Goal: Complete application form

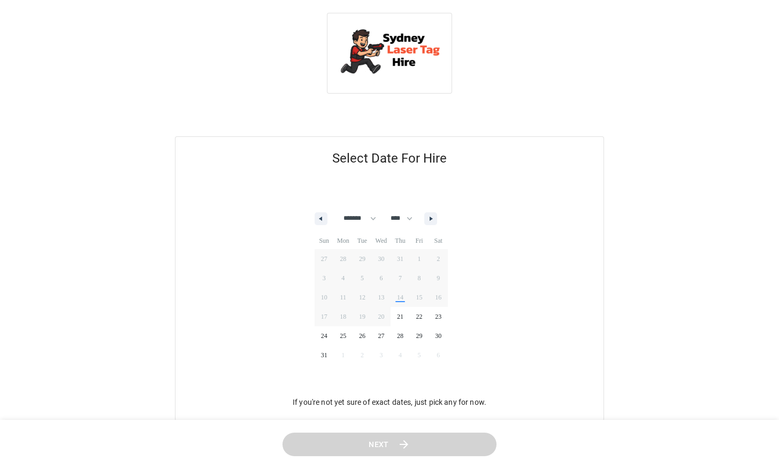
select select "*"
select select "****"
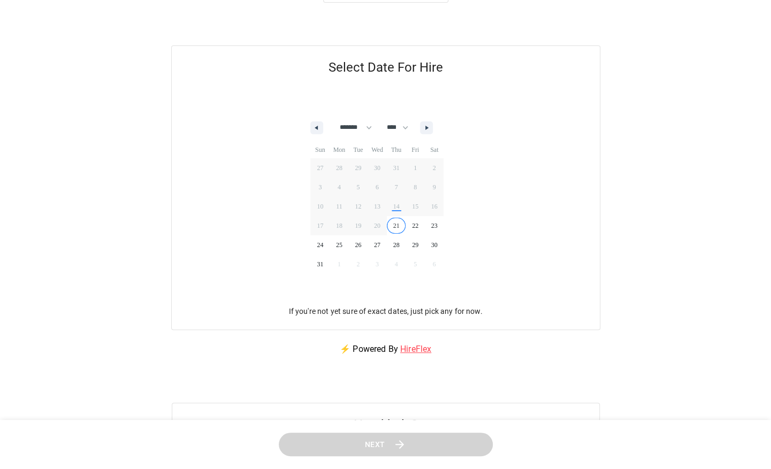
scroll to position [88, 0]
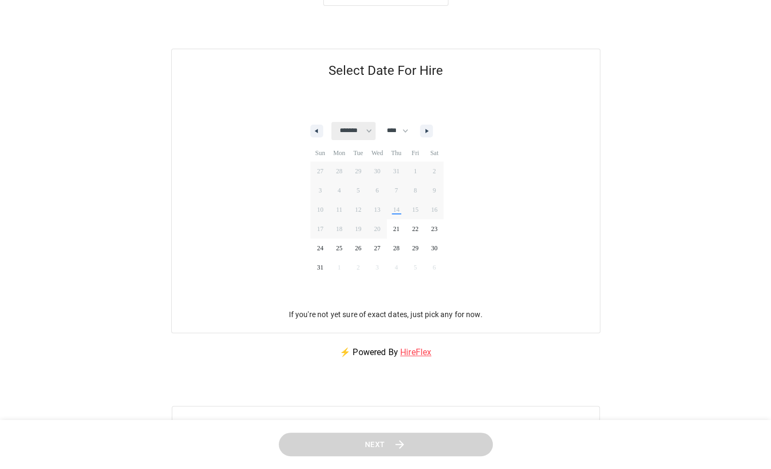
click at [367, 126] on select "******* ******** ***** ***** *** **** **** ****** ********* ******* ******** **…" at bounding box center [353, 131] width 44 height 18
click at [418, 219] on span "22" at bounding box center [415, 228] width 6 height 19
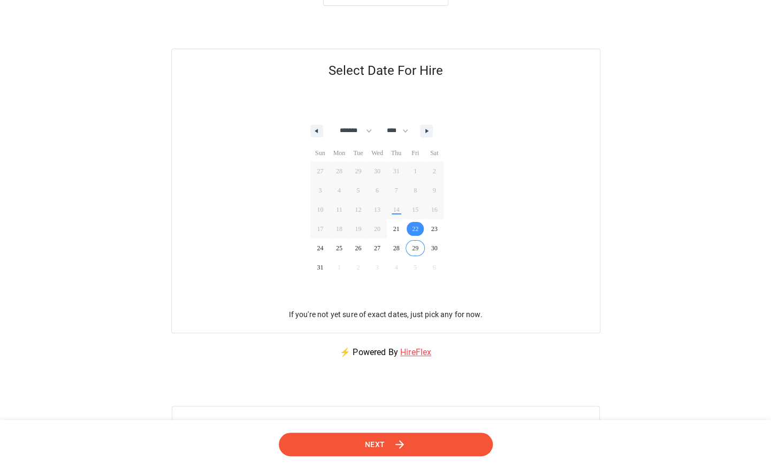
click at [390, 427] on header "Next" at bounding box center [385, 445] width 771 height 50
click at [279, 425] on header "Next" at bounding box center [385, 445] width 771 height 50
click at [337, 450] on button "Next" at bounding box center [386, 445] width 214 height 24
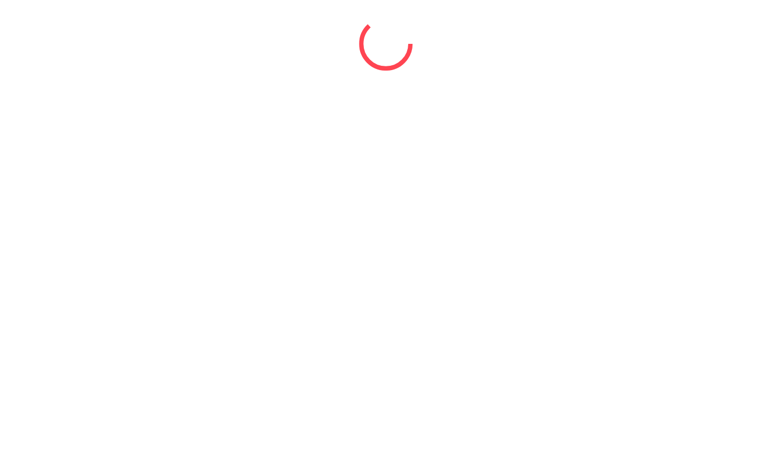
scroll to position [0, 0]
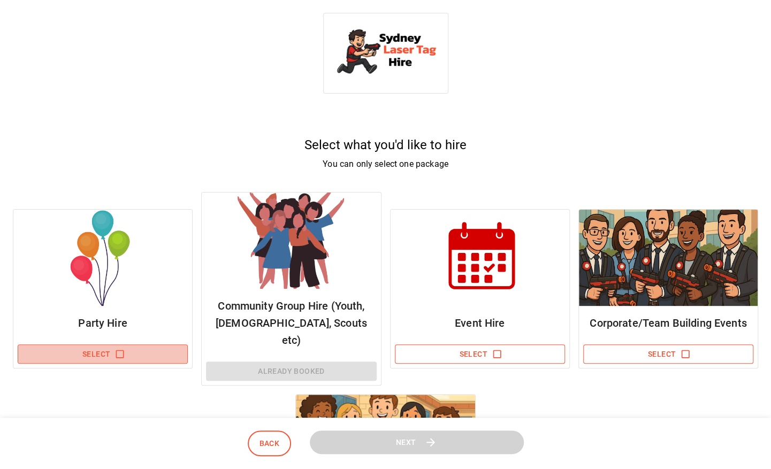
click at [106, 347] on button "Select" at bounding box center [103, 355] width 170 height 20
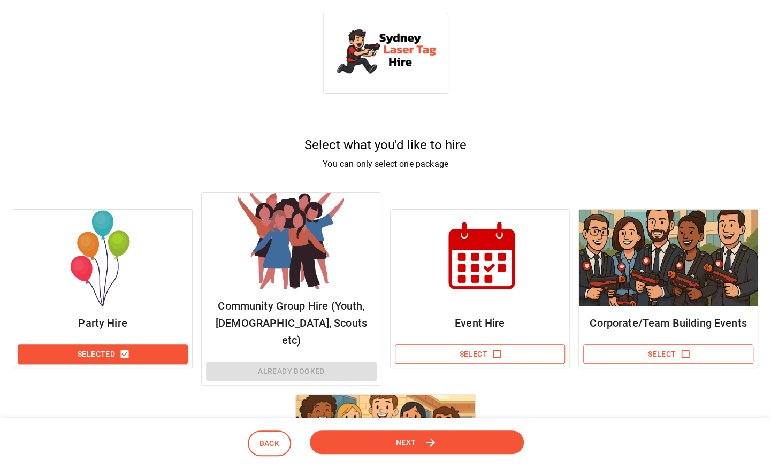
click at [100, 347] on button "Selected" at bounding box center [103, 355] width 170 height 20
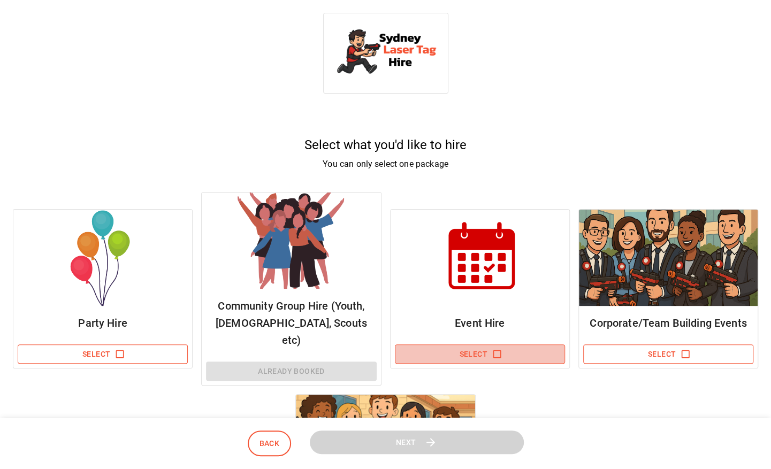
click at [435, 346] on button "Select" at bounding box center [480, 355] width 170 height 20
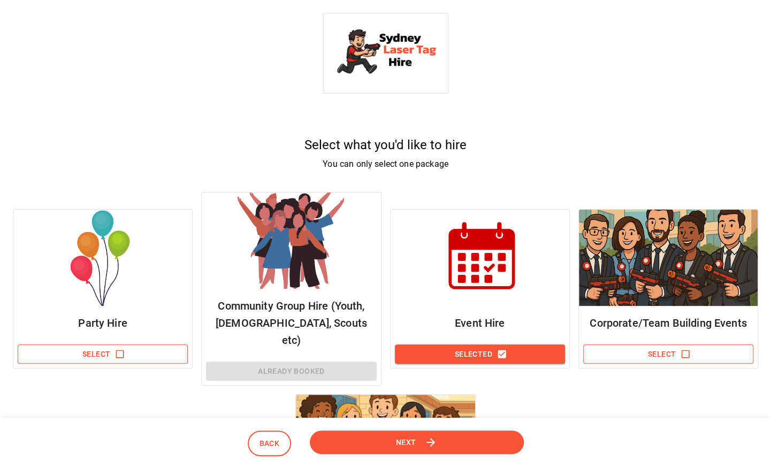
click at [394, 437] on button "Next" at bounding box center [417, 443] width 214 height 24
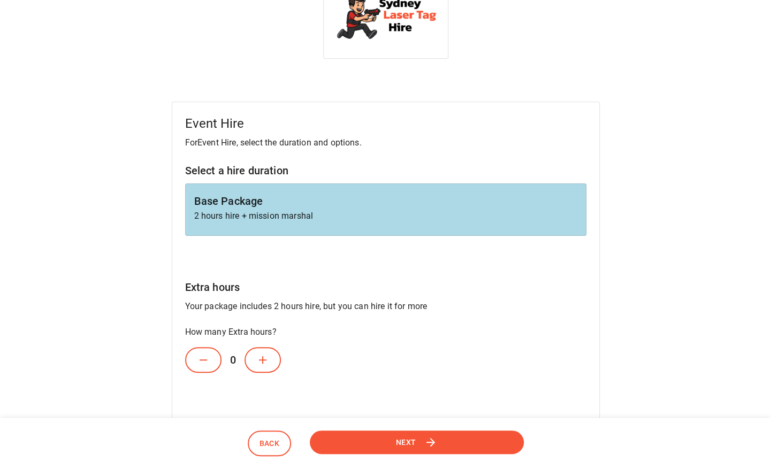
scroll to position [43, 0]
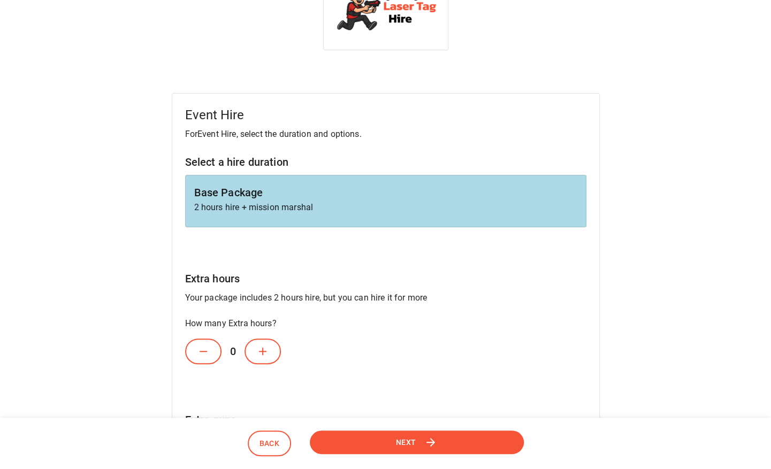
click at [250, 348] on button at bounding box center [263, 352] width 36 height 26
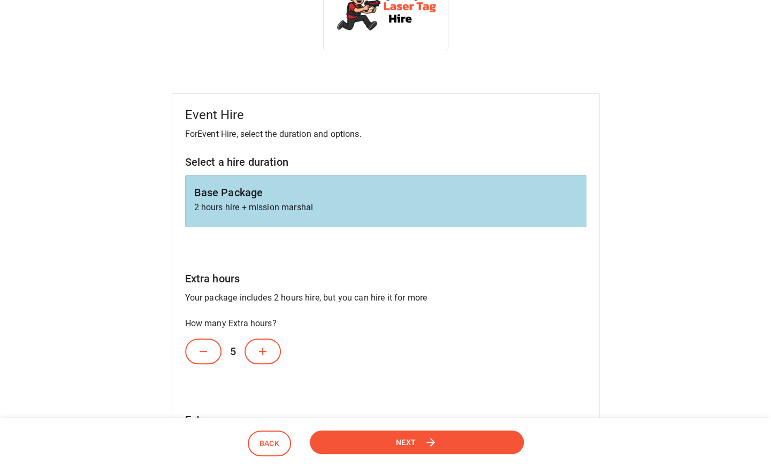
click at [250, 348] on button at bounding box center [263, 352] width 36 height 26
click at [190, 355] on button at bounding box center [203, 352] width 36 height 26
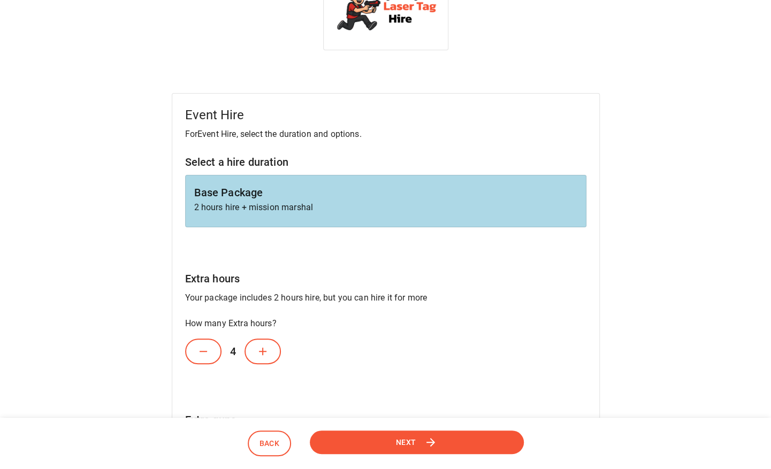
click at [201, 355] on icon at bounding box center [203, 351] width 13 height 13
click at [269, 353] on icon at bounding box center [262, 351] width 13 height 13
click at [268, 353] on icon at bounding box center [262, 351] width 13 height 13
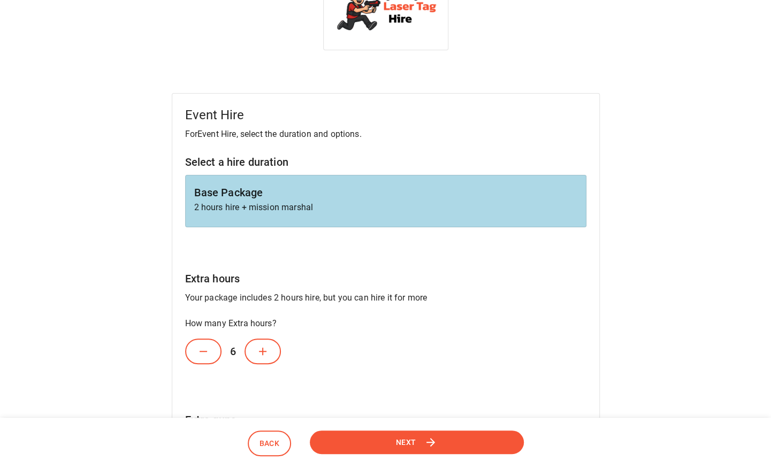
click at [268, 353] on icon at bounding box center [262, 351] width 13 height 13
click at [268, 353] on icon at bounding box center [268, 351] width 7 height 7
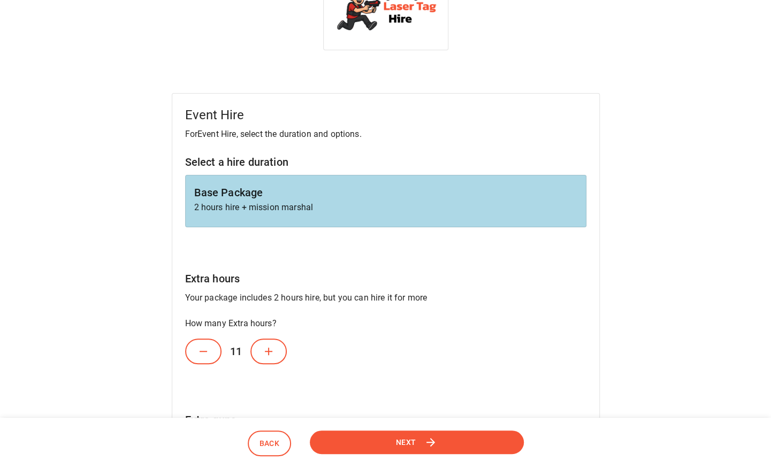
click at [268, 353] on icon at bounding box center [268, 351] width 7 height 7
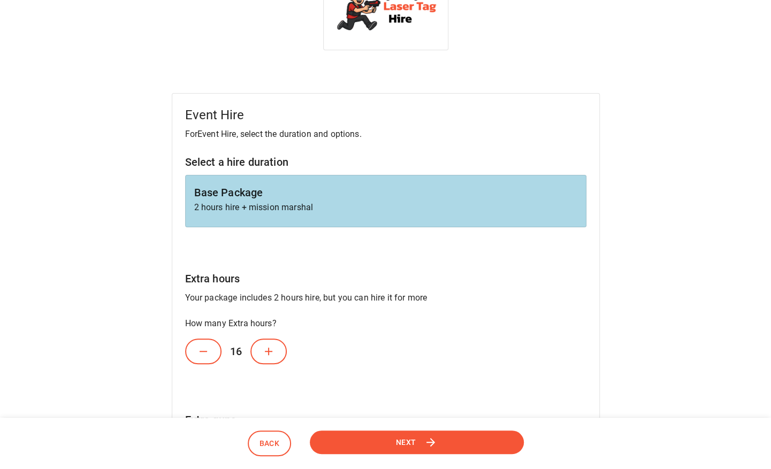
click at [268, 353] on icon at bounding box center [268, 351] width 7 height 7
click at [206, 351] on icon at bounding box center [203, 351] width 7 height 1
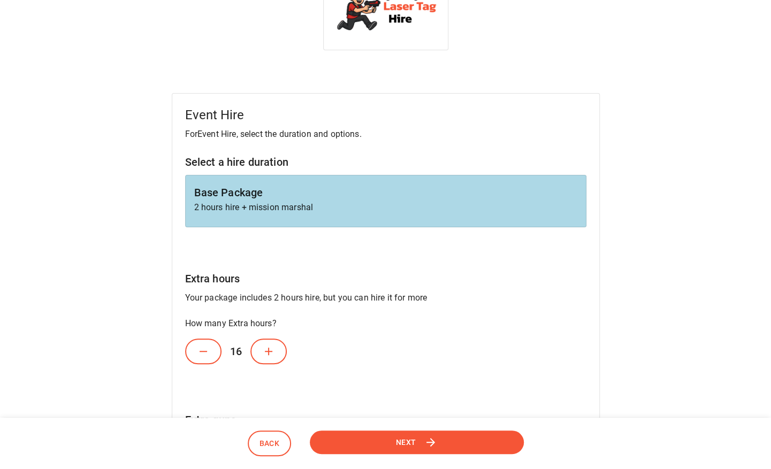
click at [206, 351] on icon at bounding box center [203, 351] width 7 height 1
drag, startPoint x: 206, startPoint y: 351, endPoint x: 240, endPoint y: 355, distance: 34.1
click at [240, 355] on div "15" at bounding box center [385, 351] width 401 height 34
click at [240, 355] on h6 "14" at bounding box center [236, 351] width 29 height 34
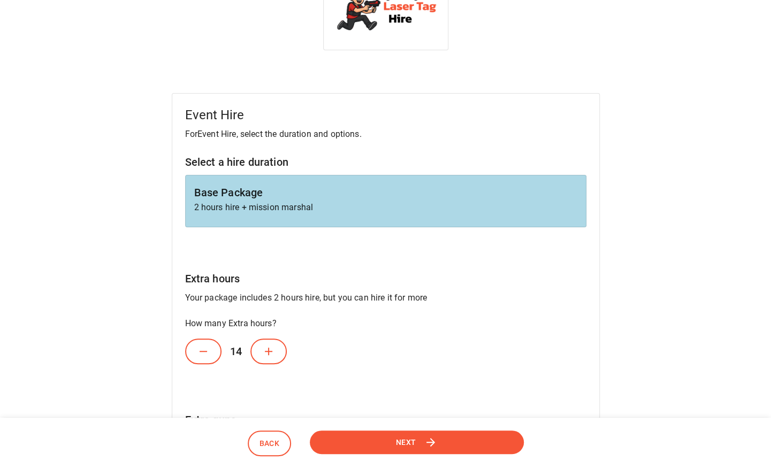
click at [266, 348] on icon at bounding box center [268, 351] width 13 height 13
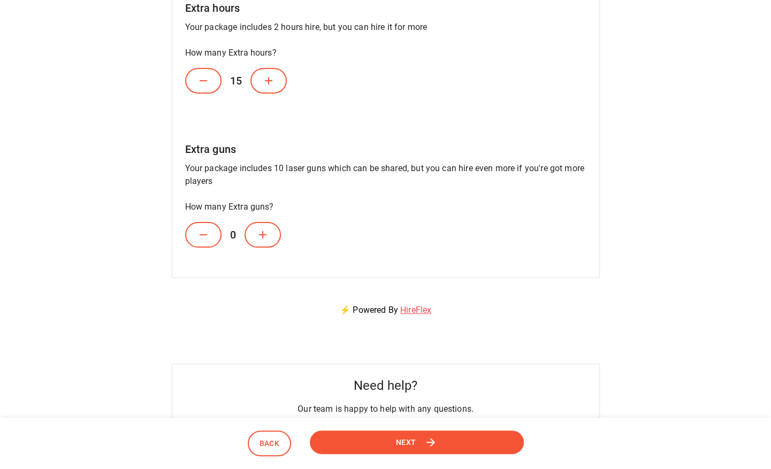
scroll to position [316, 0]
click at [262, 235] on icon at bounding box center [262, 233] width 7 height 7
click at [205, 233] on icon at bounding box center [203, 233] width 13 height 13
click at [368, 444] on button "Next" at bounding box center [417, 443] width 214 height 24
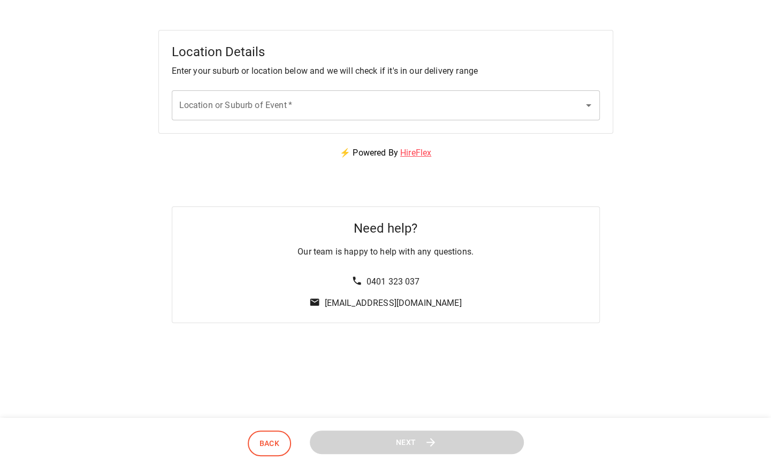
scroll to position [0, 0]
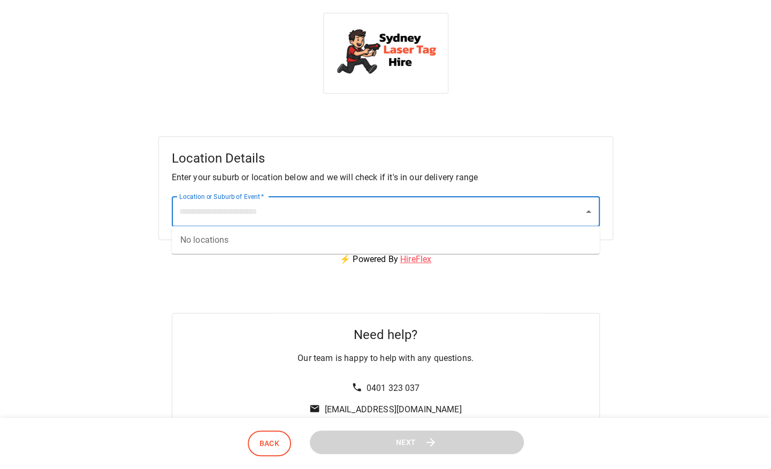
click at [250, 203] on input "Location or Suburb of Event   *" at bounding box center [378, 212] width 402 height 20
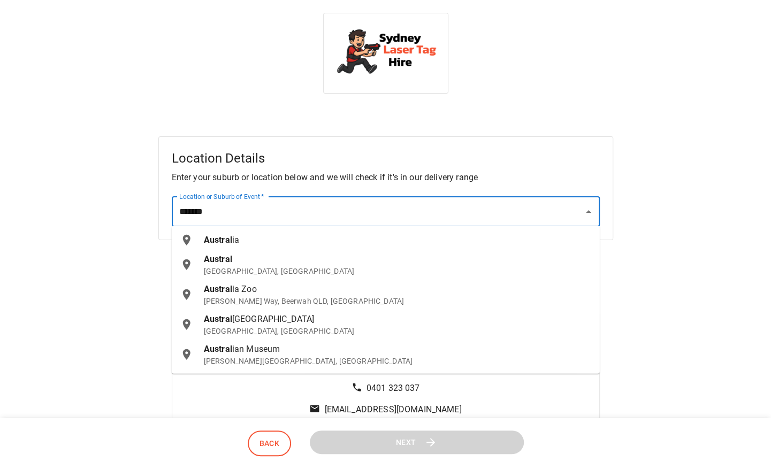
click at [241, 266] on p "NSW, Australia" at bounding box center [397, 271] width 387 height 11
type input "**********"
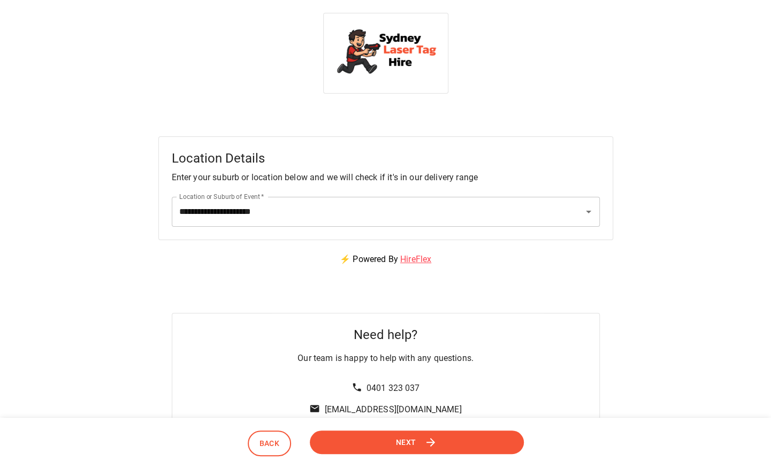
click at [424, 435] on button "Next" at bounding box center [417, 443] width 214 height 24
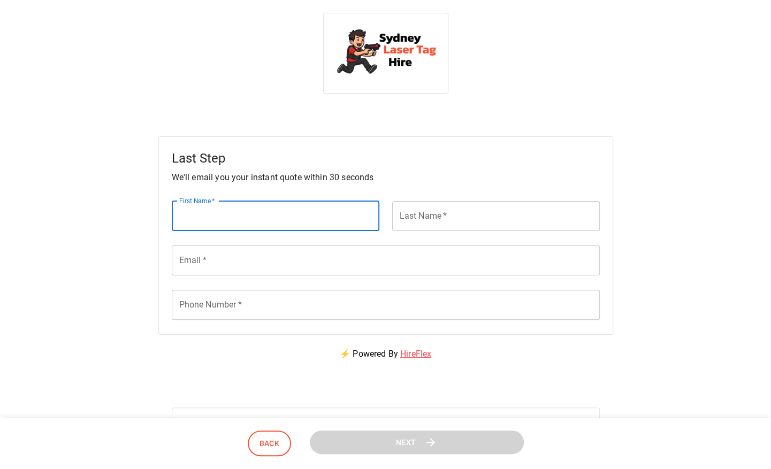
click at [218, 212] on input "First Name   *" at bounding box center [276, 216] width 208 height 30
type input "*****"
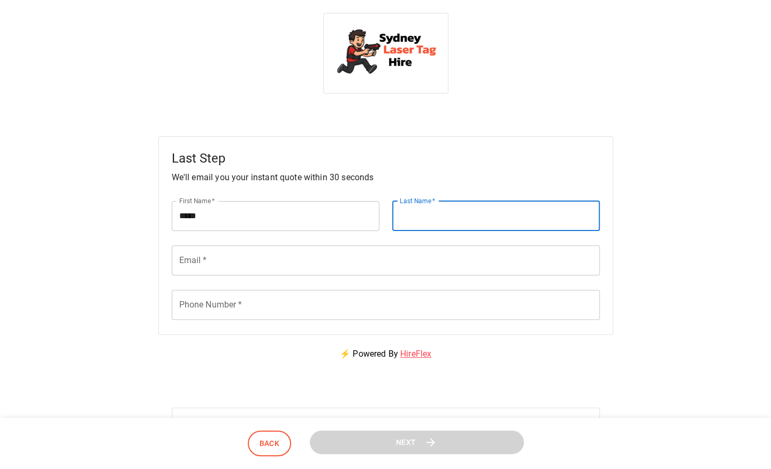
click at [418, 212] on input "Last Name   *" at bounding box center [496, 216] width 208 height 30
type input "*"
type input "******"
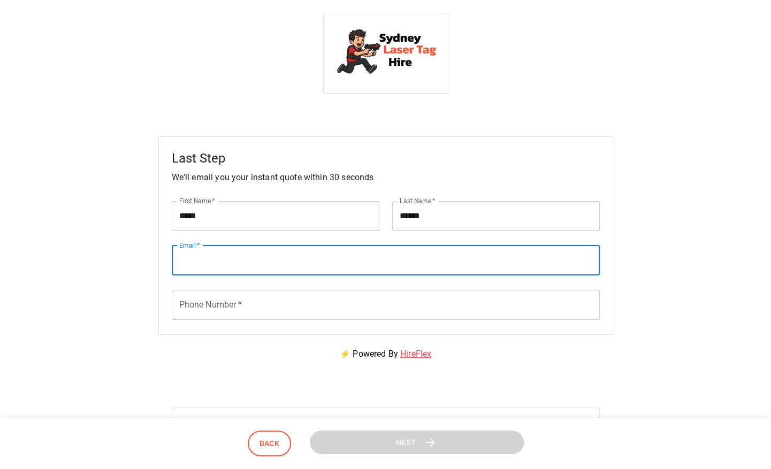
click at [325, 263] on input "Email   *" at bounding box center [386, 261] width 428 height 30
type input "**********"
click at [285, 310] on input "Phone Number   *" at bounding box center [386, 305] width 428 height 30
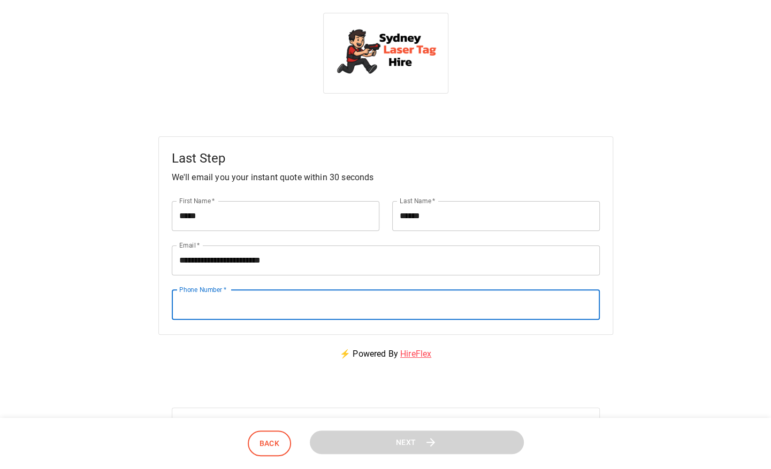
type input "*"
click at [252, 313] on input "Phone Number   *" at bounding box center [386, 305] width 428 height 30
type input "**********"
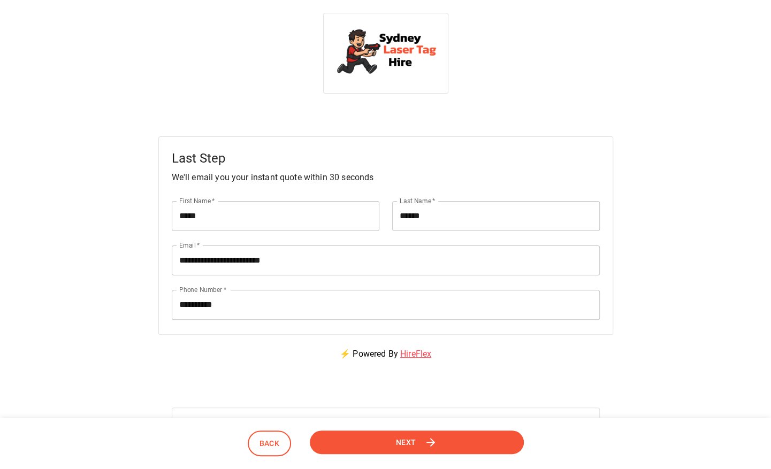
click at [405, 446] on span "Next" at bounding box center [406, 442] width 20 height 13
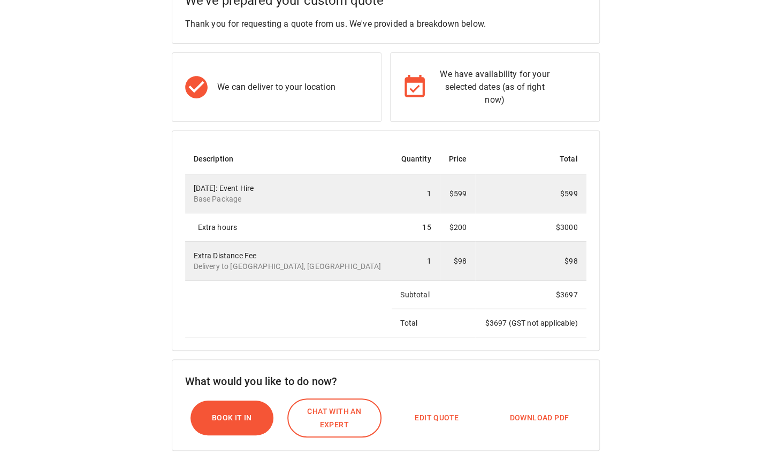
scroll to position [156, 0]
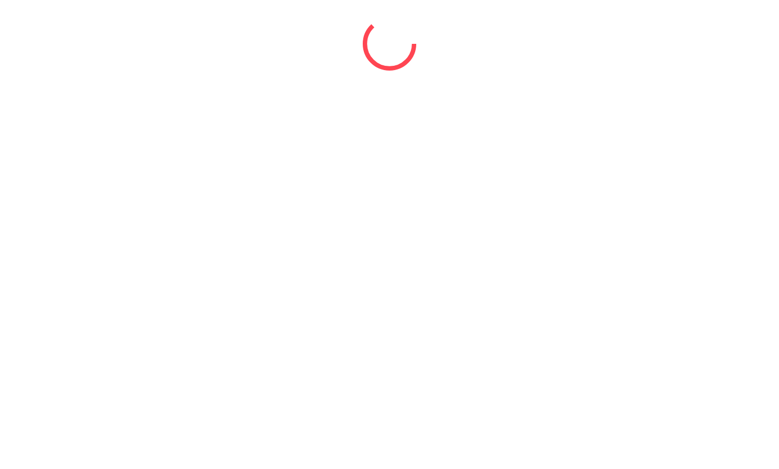
select select "*"
select select "****"
